Goal: Task Accomplishment & Management: Use online tool/utility

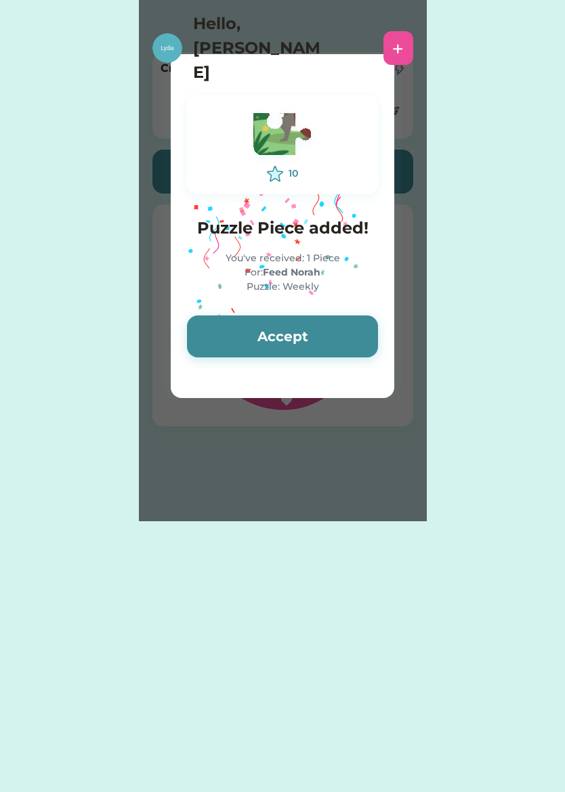
click at [348, 341] on button "Accept" at bounding box center [282, 336] width 191 height 42
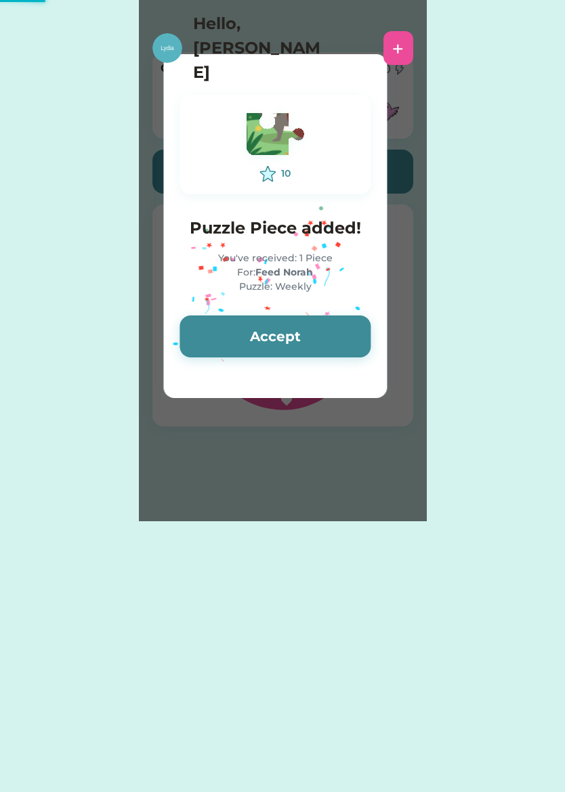
click at [353, 342] on button "Accept" at bounding box center [274, 336] width 191 height 42
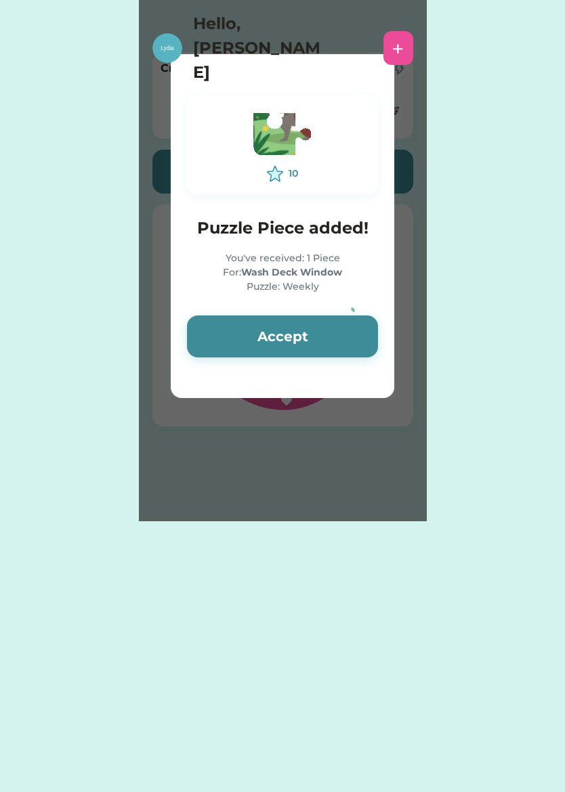
click at [364, 336] on button "Accept" at bounding box center [282, 336] width 191 height 42
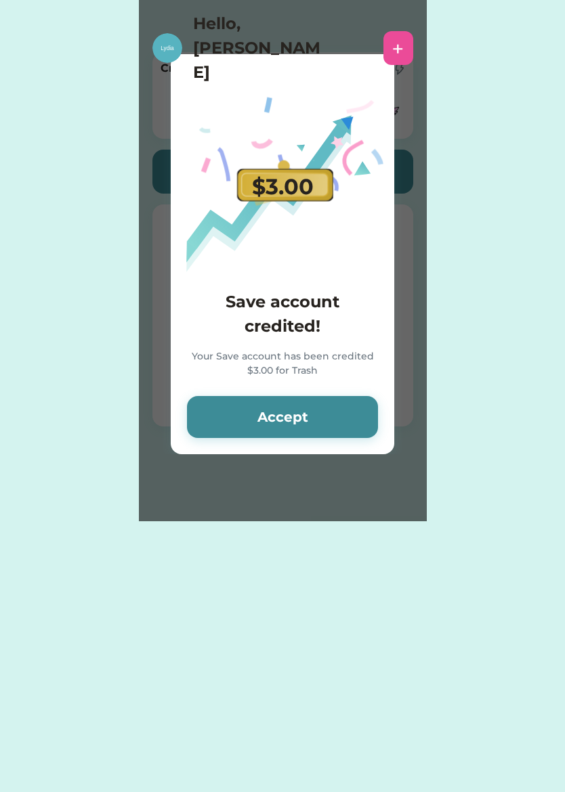
click at [324, 419] on button "Accept" at bounding box center [282, 417] width 191 height 42
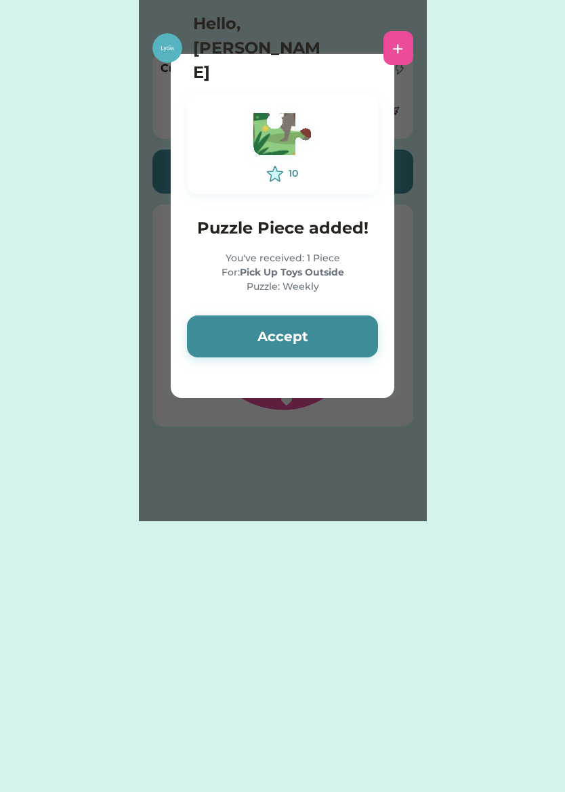
click at [348, 348] on button "Accept" at bounding box center [282, 336] width 191 height 42
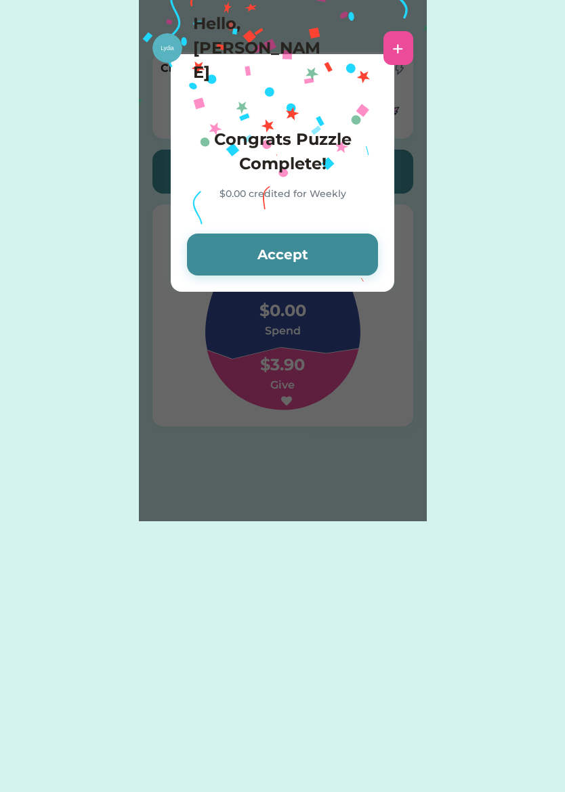
click at [346, 261] on button "Accept" at bounding box center [282, 255] width 191 height 42
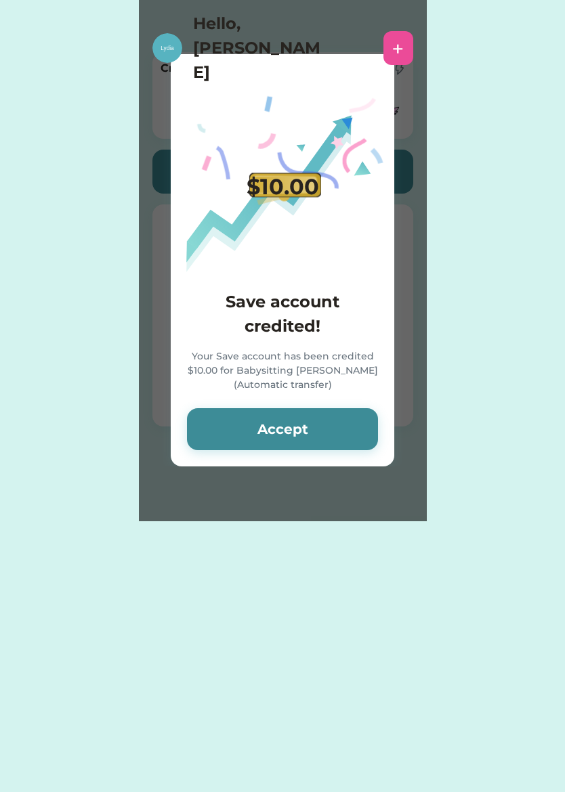
click at [322, 436] on button "Accept" at bounding box center [282, 429] width 191 height 42
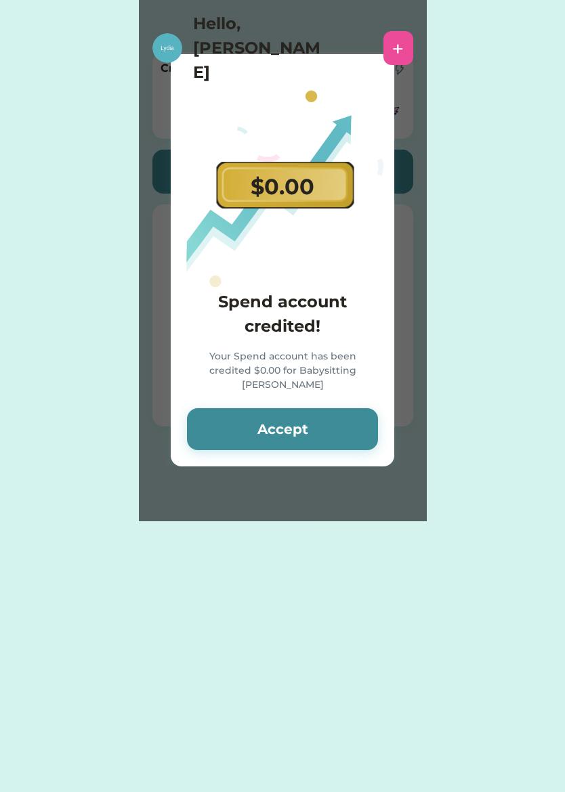
click at [334, 422] on button "Accept" at bounding box center [282, 429] width 191 height 42
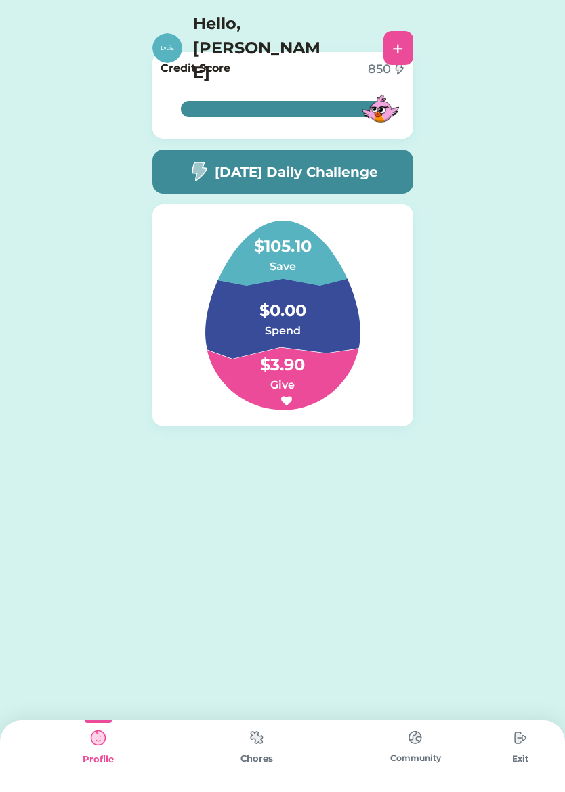
click at [162, 165] on div "[DATE] Daily Challenge" at bounding box center [282, 172] width 261 height 44
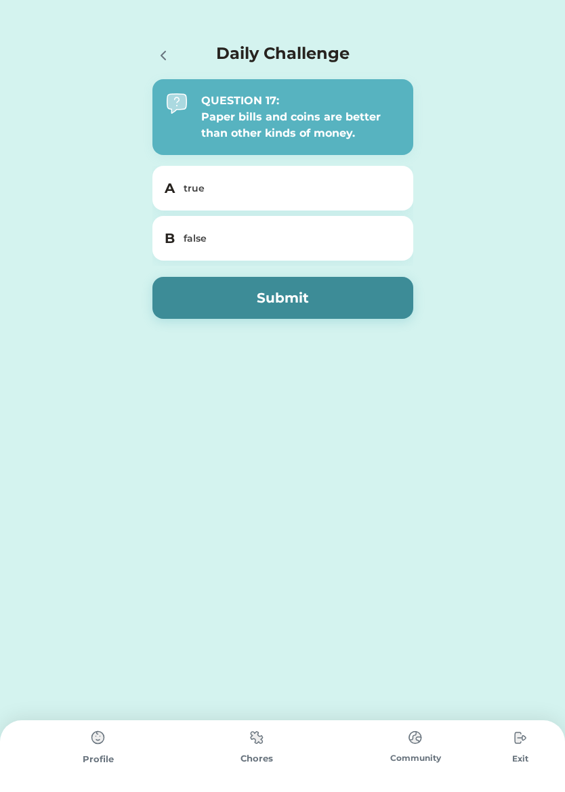
click at [177, 243] on div "B false" at bounding box center [282, 238] width 261 height 45
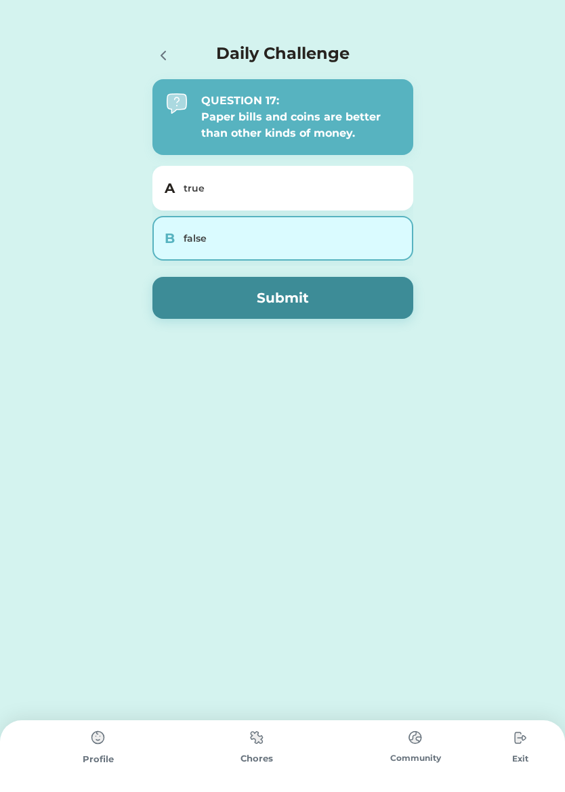
click at [202, 301] on button "Submit" at bounding box center [282, 298] width 261 height 42
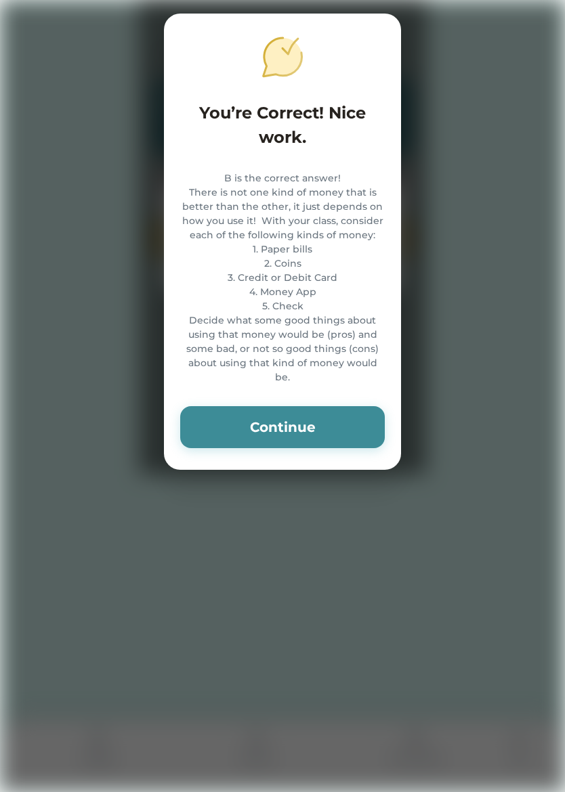
click at [206, 441] on button "Continue" at bounding box center [282, 427] width 204 height 42
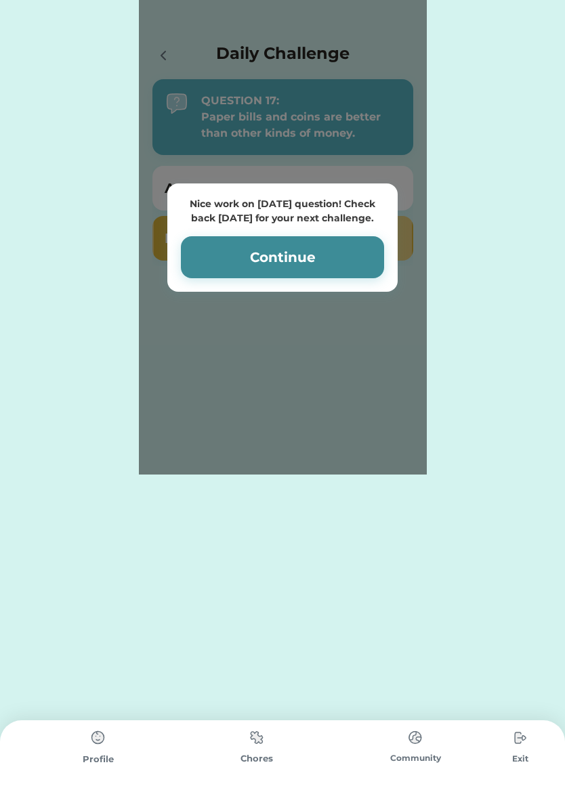
click at [220, 231] on div "Nice work on [DATE] question! Check back [DATE] for your next challenge. Contin…" at bounding box center [282, 237] width 230 height 108
click at [223, 242] on button "Continue" at bounding box center [282, 257] width 203 height 42
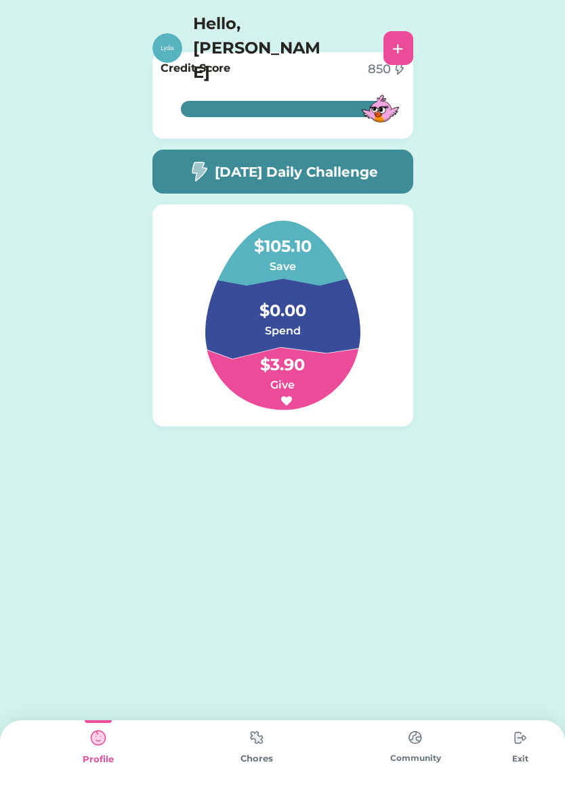
click at [331, 90] on div at bounding box center [282, 109] width 203 height 44
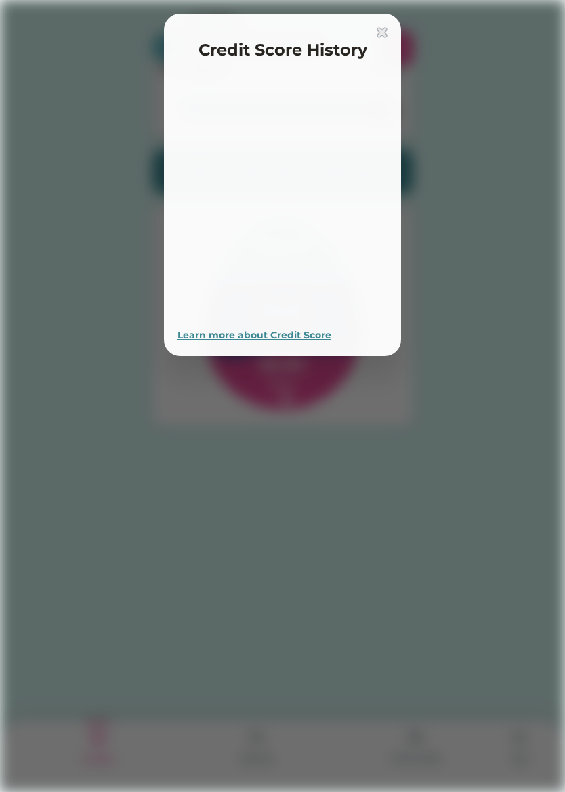
click at [278, 107] on div at bounding box center [282, 198] width 210 height 217
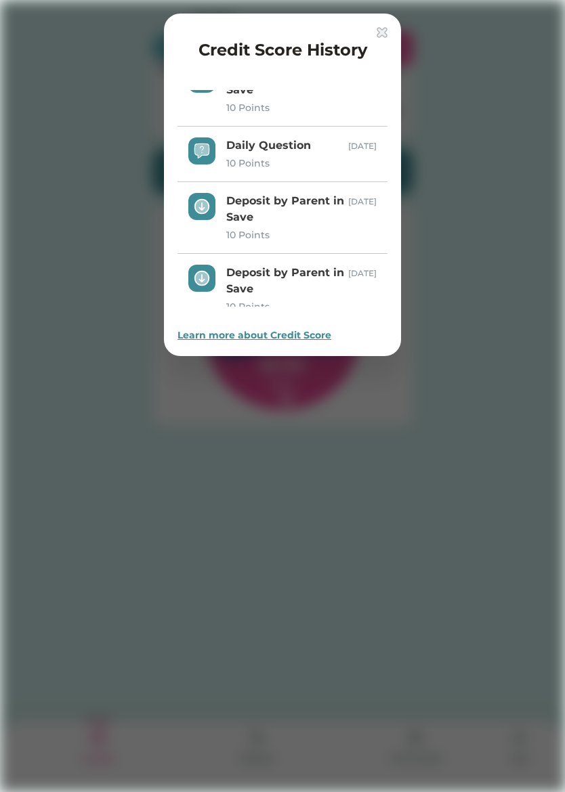
scroll to position [220, 0]
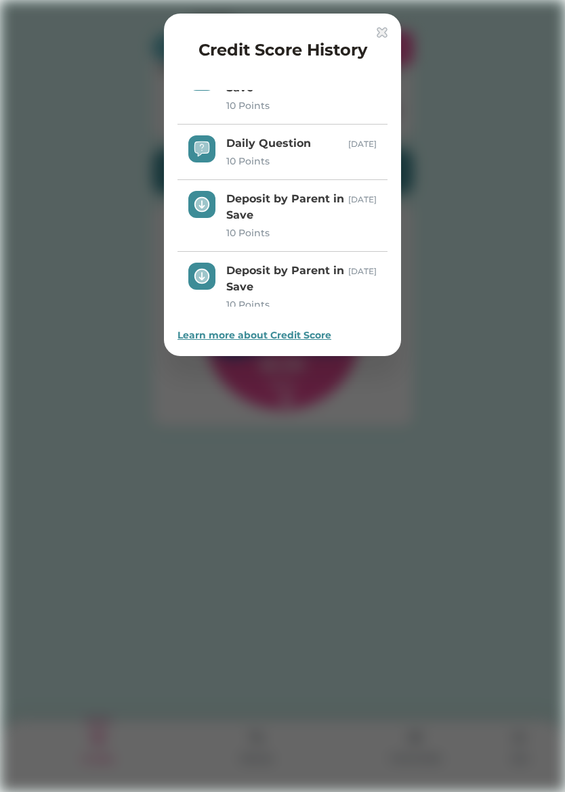
click at [386, 32] on img at bounding box center [381, 32] width 11 height 11
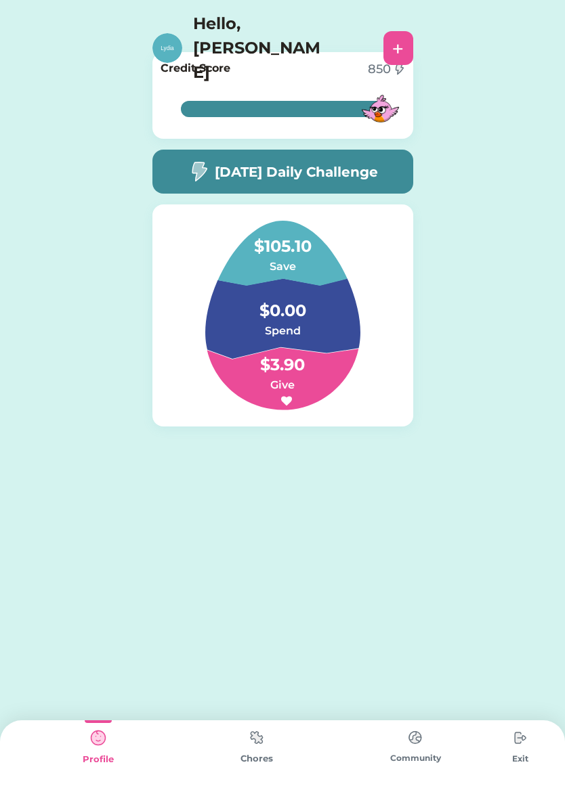
click at [240, 746] on div "Chores" at bounding box center [256, 756] width 158 height 72
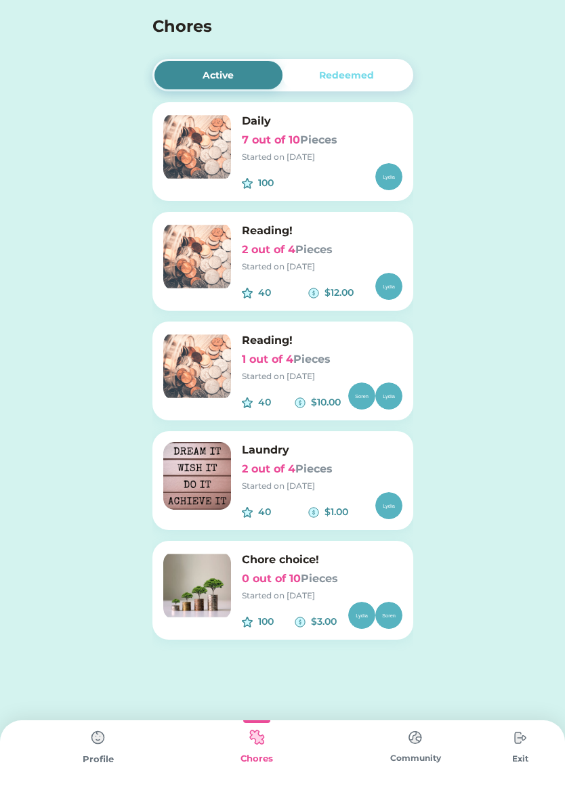
click at [196, 595] on img at bounding box center [197, 586] width 68 height 68
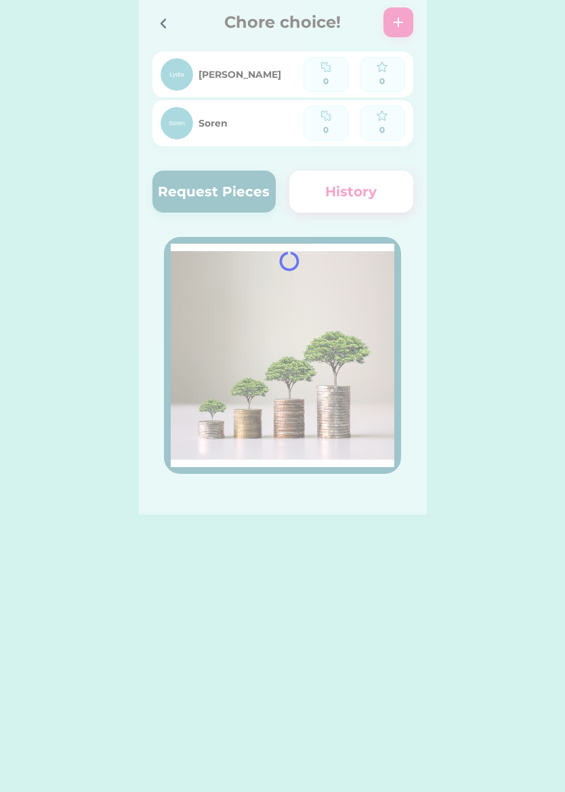
click at [227, 575] on div "Active Redeemed Daily 7 out of 10 Pieces Started on [DATE] 100 $ Reading! 2 out…" at bounding box center [282, 396] width 565 height 792
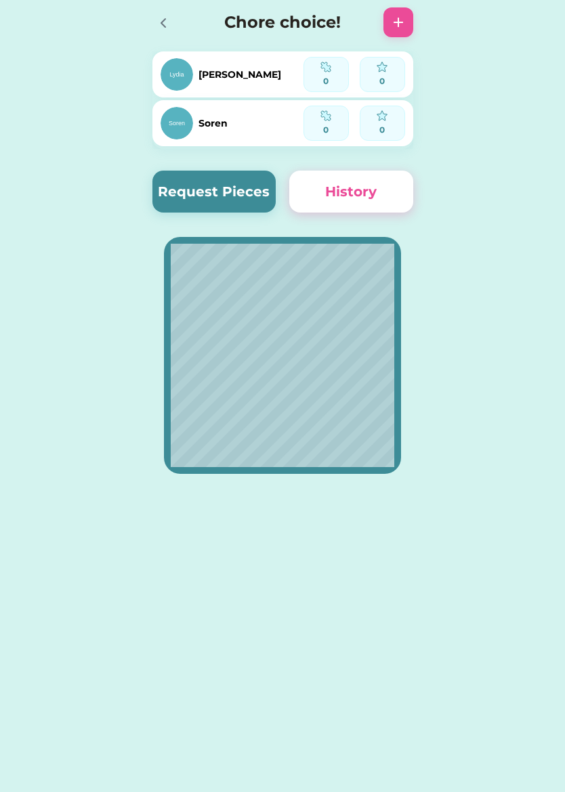
click at [188, 198] on button "Request Pieces" at bounding box center [214, 192] width 124 height 42
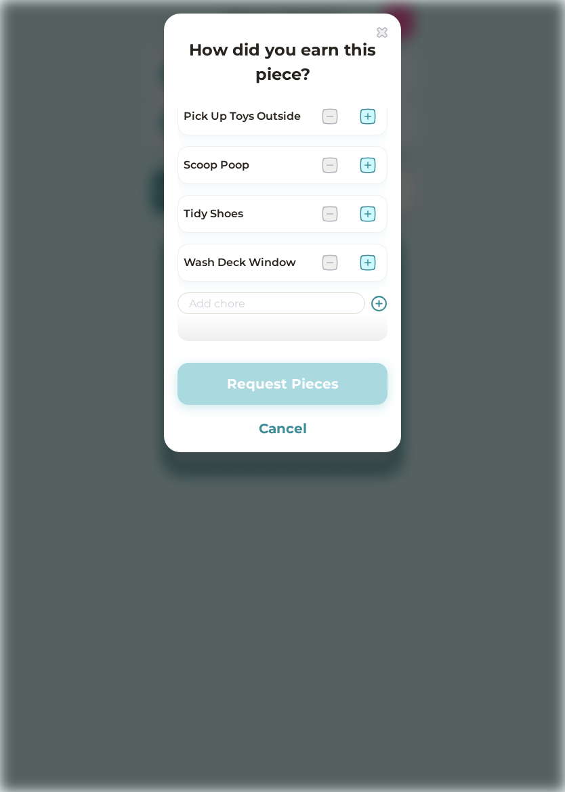
scroll to position [310, 0]
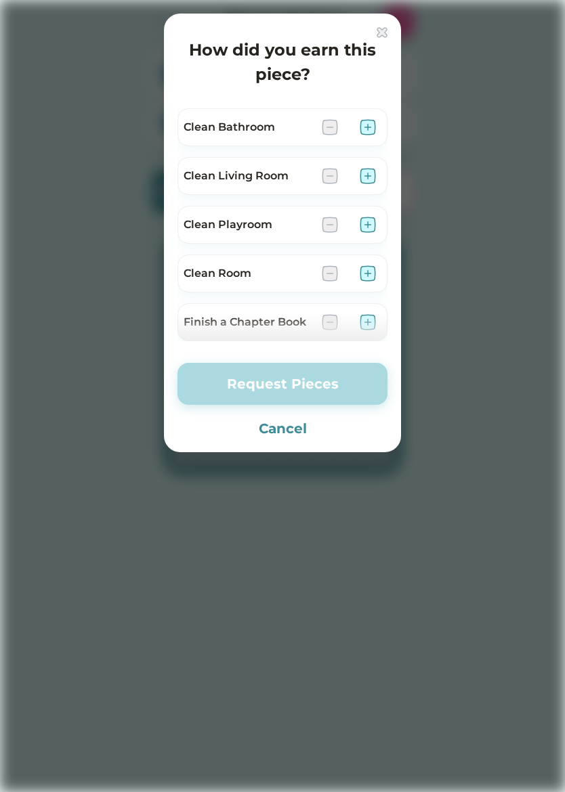
click at [258, 554] on div at bounding box center [282, 396] width 565 height 792
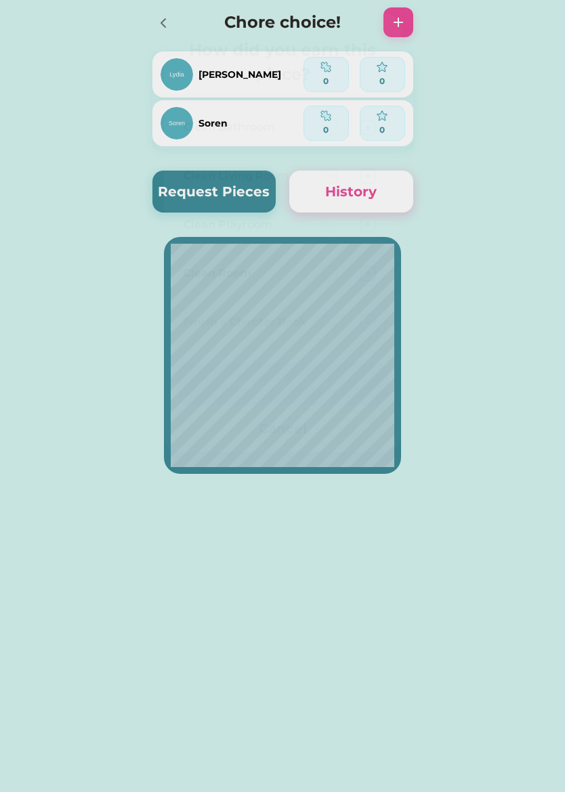
scroll to position [-1, 0]
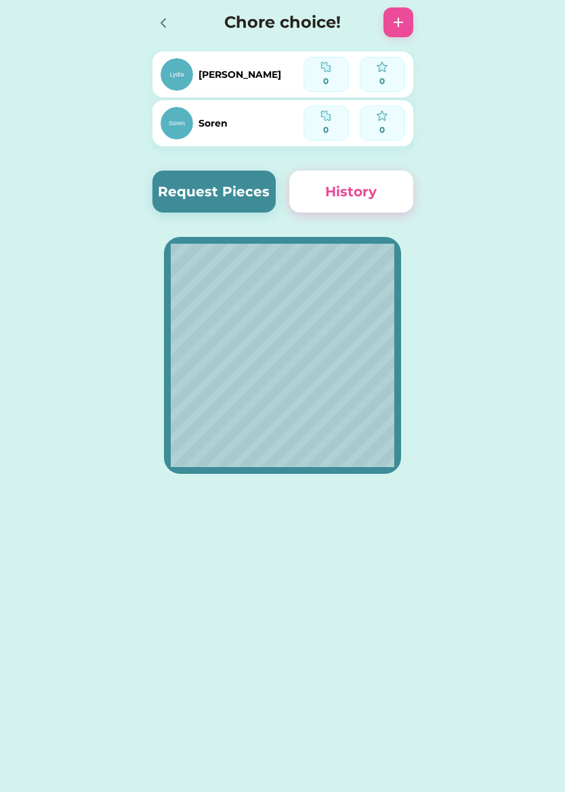
click at [173, 201] on button "Request Pieces" at bounding box center [214, 192] width 124 height 42
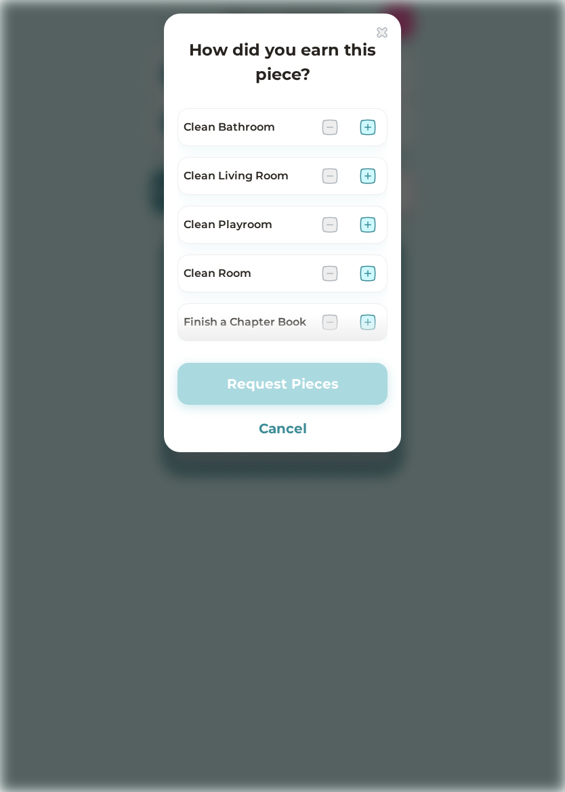
scroll to position [0, 0]
click at [397, 25] on div "How did you earn this piece? Clean Bathroom Clean Living Room Clean Playroom Cl…" at bounding box center [282, 233] width 237 height 439
click at [376, 28] on img at bounding box center [381, 32] width 11 height 11
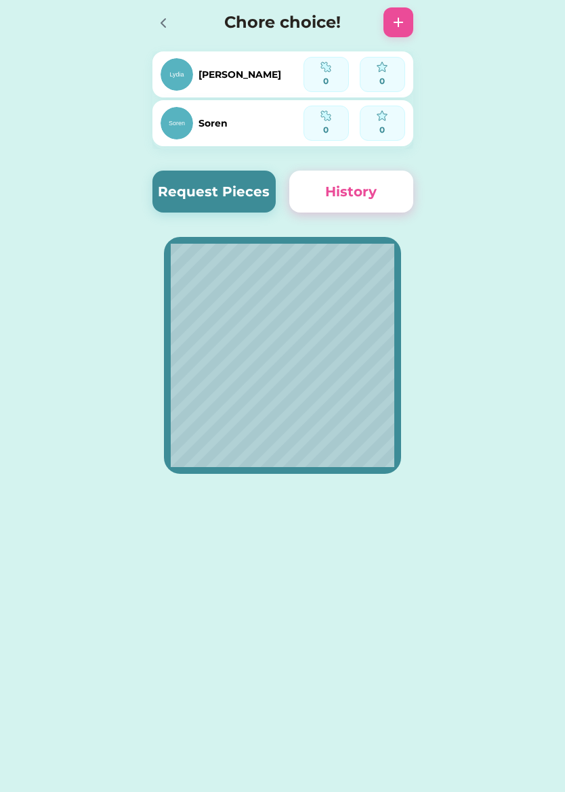
click at [163, 21] on icon at bounding box center [163, 23] width 4 height 8
